Goal: Task Accomplishment & Management: Complete application form

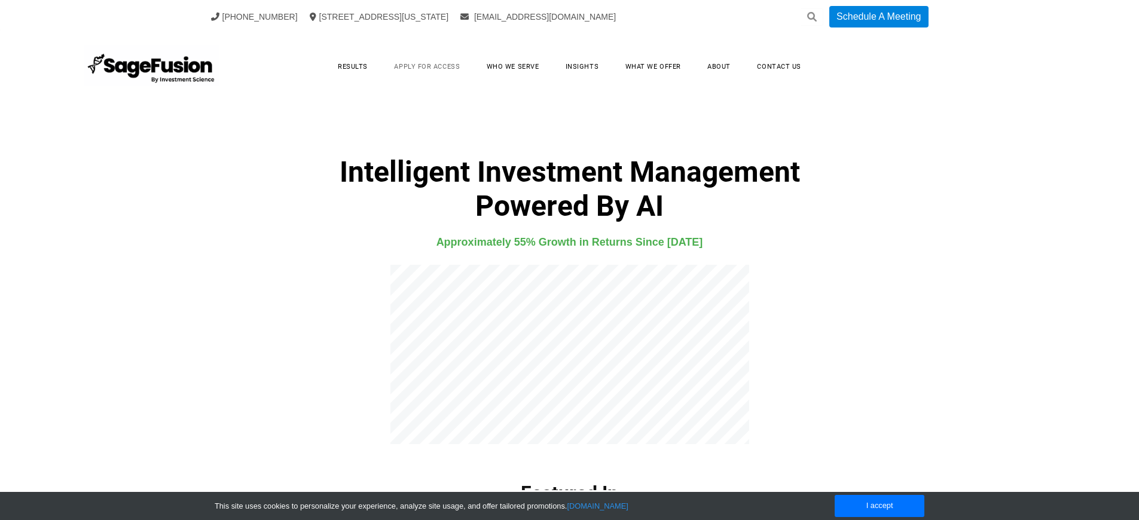
click at [429, 66] on link "Apply for Access" at bounding box center [427, 66] width 90 height 19
click at [569, 242] on h4 "Approximately 55% Growth in Returns Since [DATE]" at bounding box center [569, 242] width 769 height 18
click at [429, 66] on link "Apply for Access" at bounding box center [427, 66] width 90 height 19
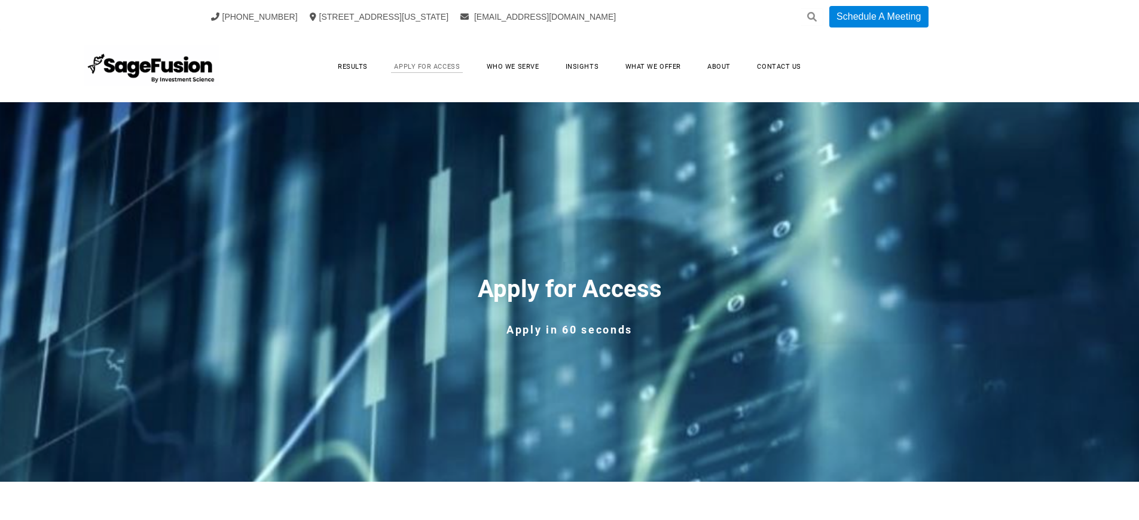
click at [429, 66] on link "Apply for Access" at bounding box center [427, 66] width 90 height 19
